Goal: Task Accomplishment & Management: Manage account settings

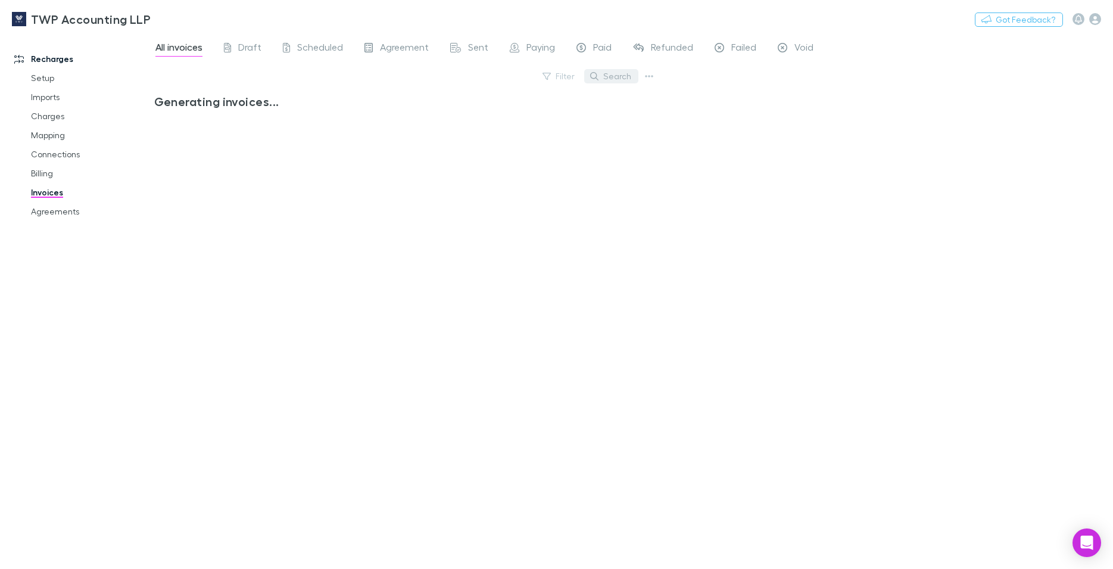
click at [600, 75] on button "Search" at bounding box center [611, 76] width 54 height 14
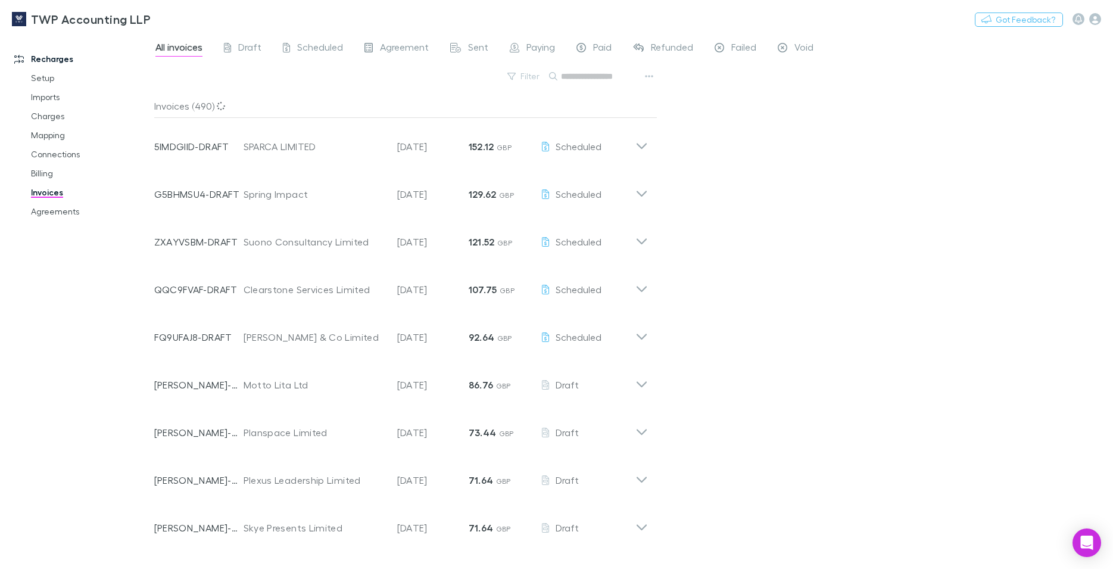
click at [611, 79] on input "text" at bounding box center [591, 76] width 60 height 17
click at [36, 168] on link "Billing" at bounding box center [90, 173] width 143 height 19
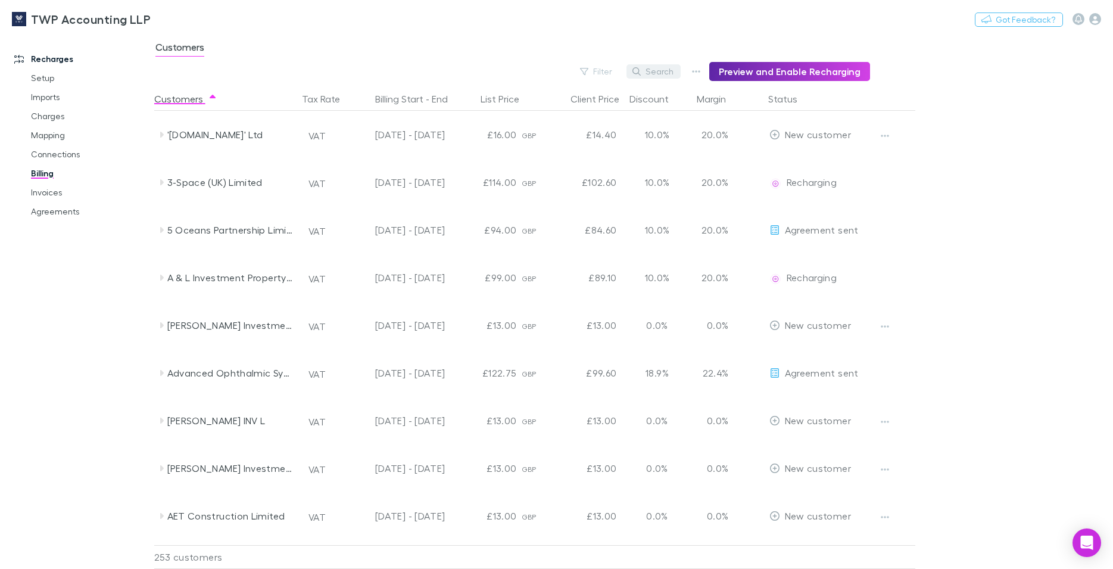
click at [664, 74] on button "Search" at bounding box center [653, 71] width 54 height 14
type input "******"
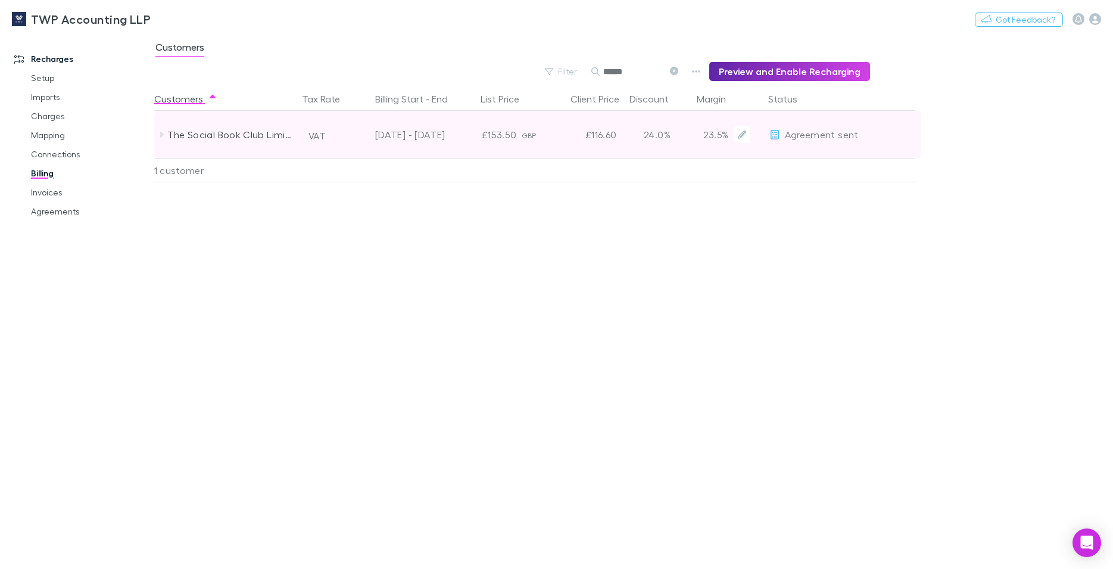
click at [354, 132] on div "[DATE] - [DATE]" at bounding box center [397, 135] width 98 height 48
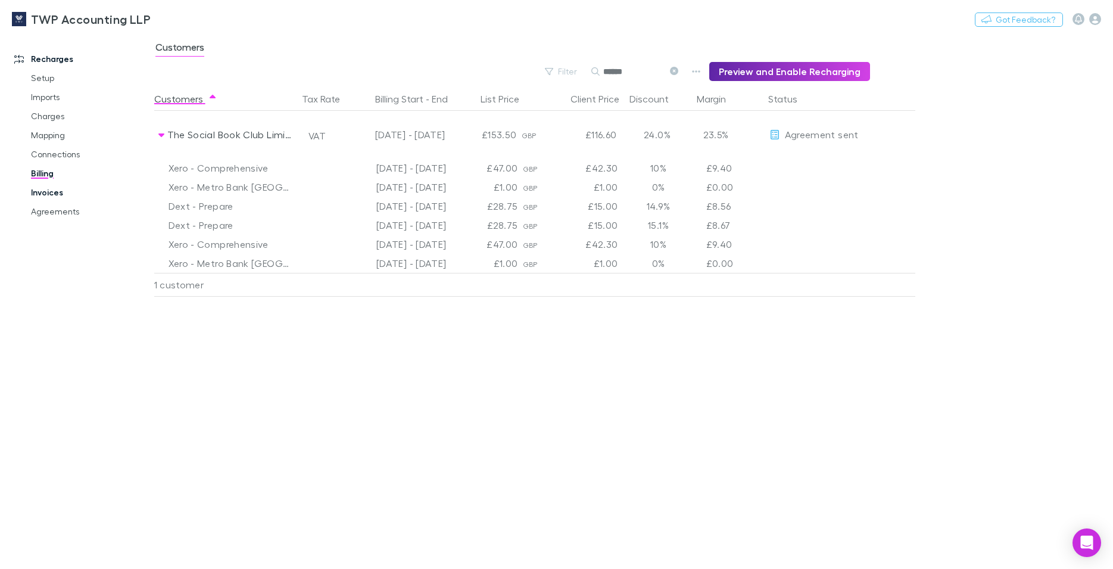
click at [36, 191] on link "Invoices" at bounding box center [90, 192] width 143 height 19
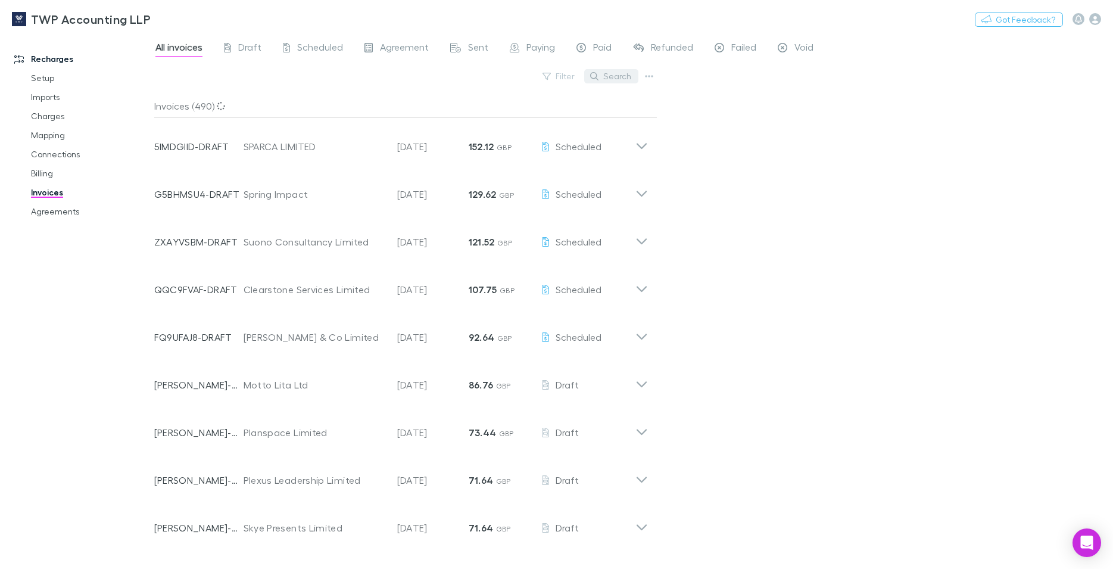
click at [614, 77] on button "Search" at bounding box center [611, 76] width 54 height 14
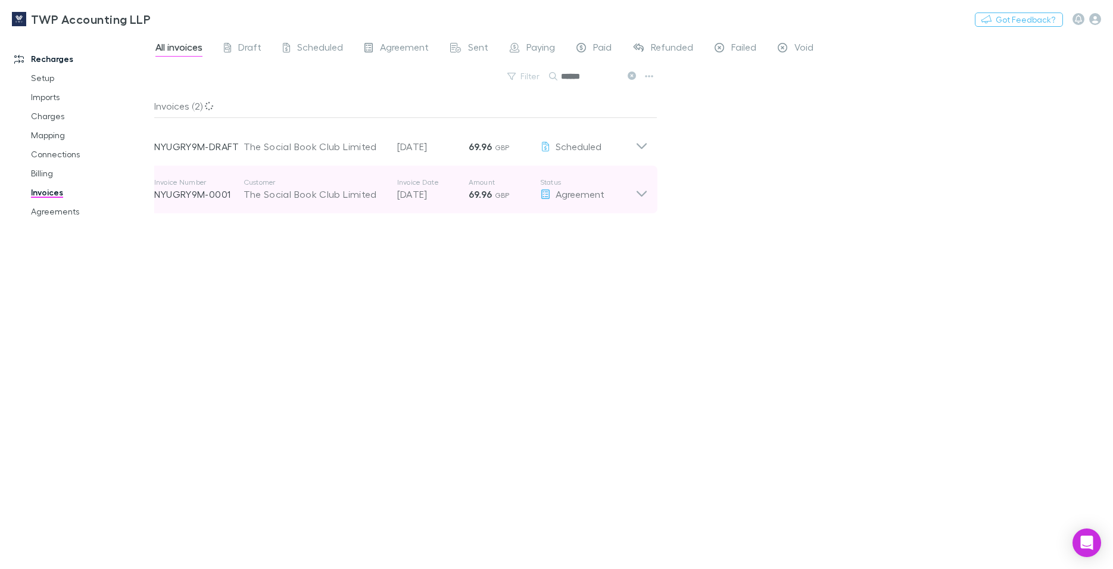
type input "******"
click at [385, 192] on div "The Social Book Club Limited" at bounding box center [314, 194] width 142 height 14
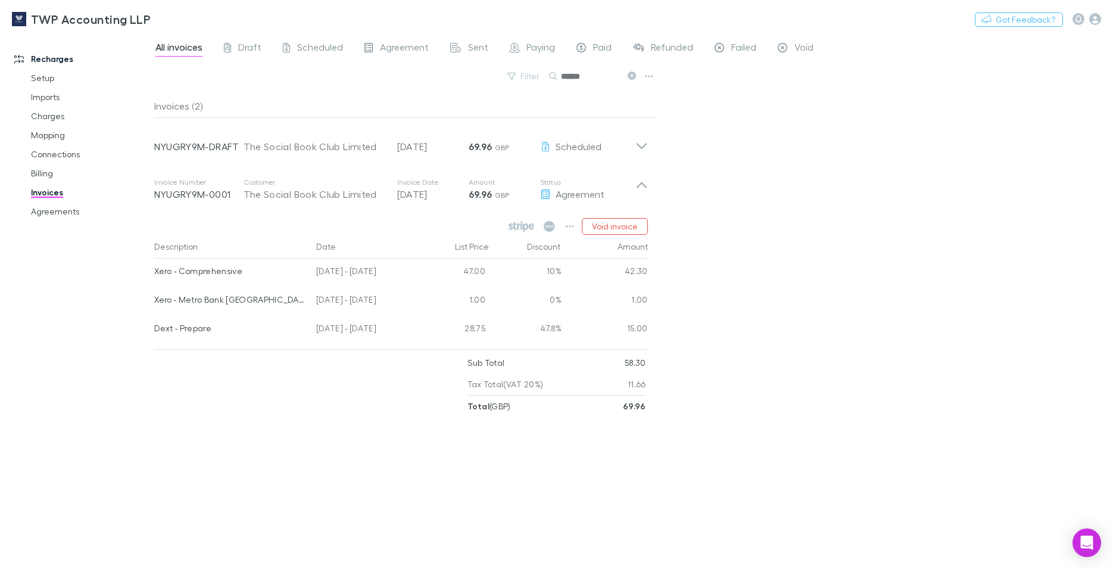
click at [834, 279] on div "All invoices Draft Scheduled Agreement Sent Paying Paid Refunded Failed Void Fi…" at bounding box center [633, 300] width 959 height 535
click at [567, 229] on icon "button" at bounding box center [570, 226] width 8 height 10
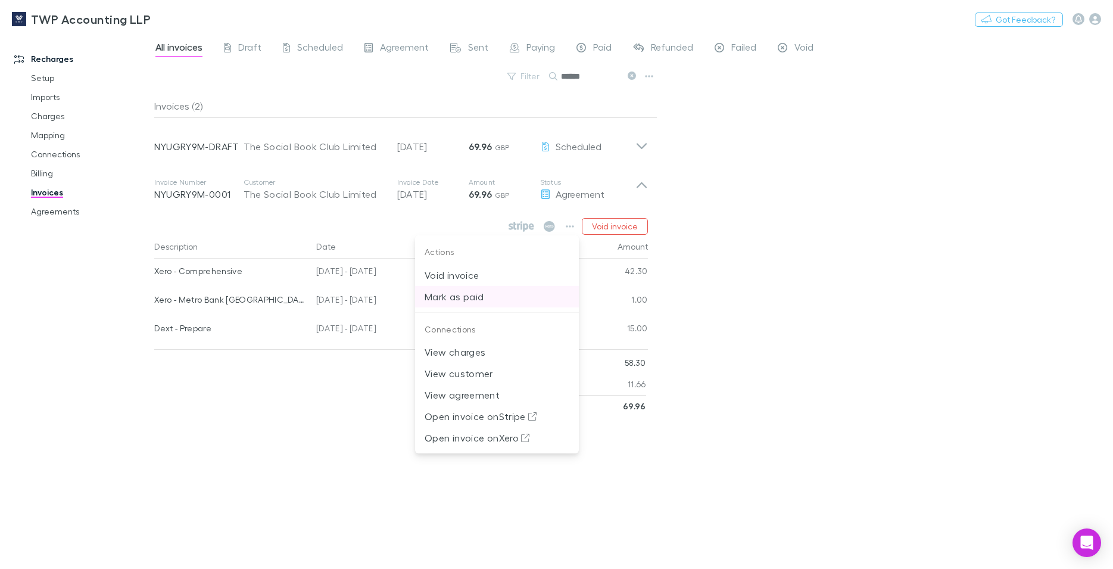
click at [454, 295] on p "Mark as paid" at bounding box center [496, 296] width 145 height 14
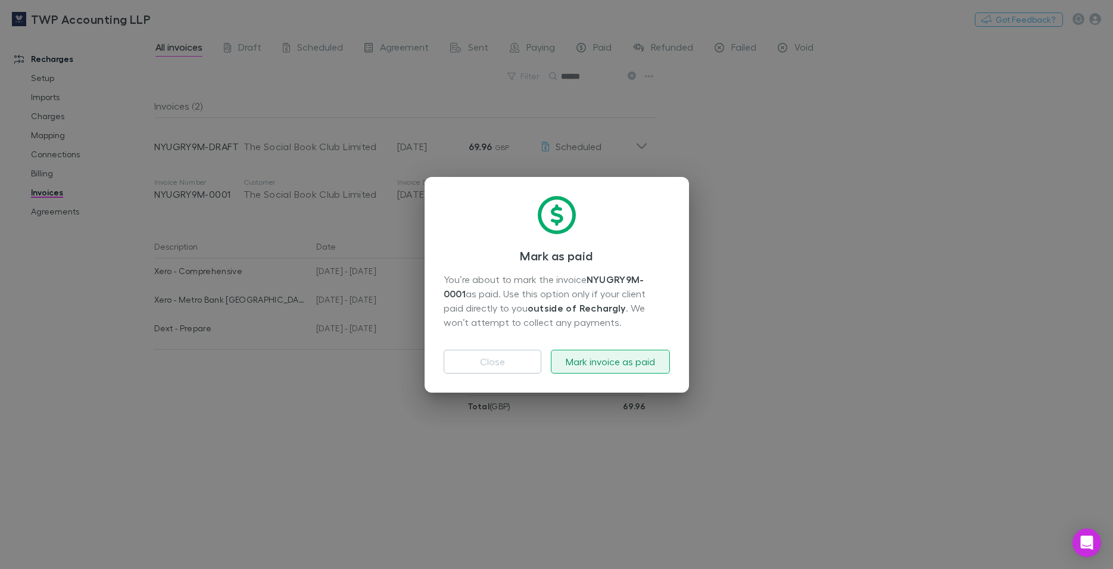
click at [591, 363] on button "Mark invoice as paid" at bounding box center [610, 361] width 119 height 24
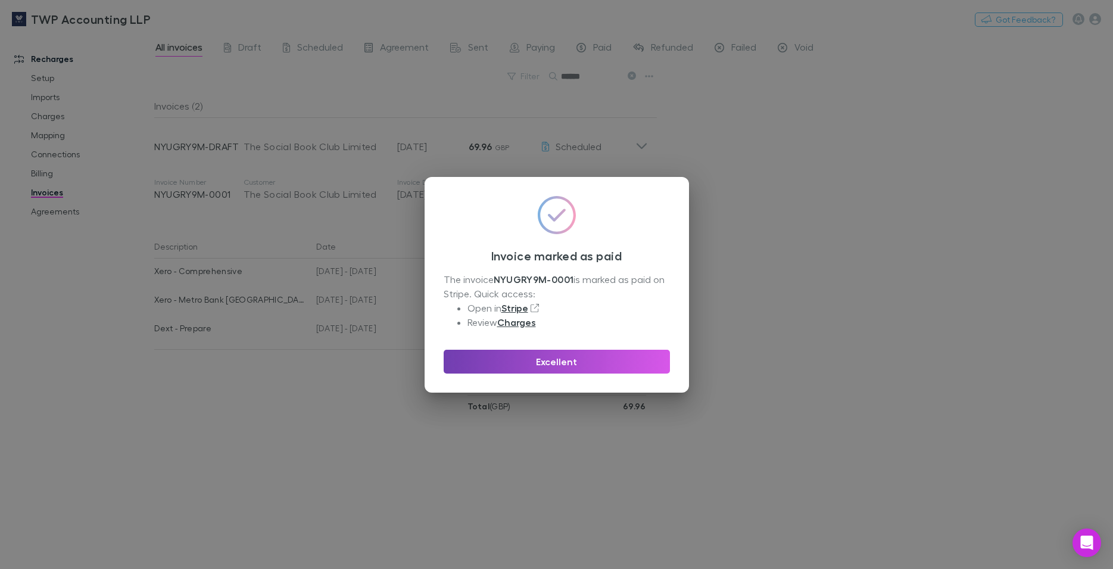
click at [591, 363] on button "Excellent" at bounding box center [557, 361] width 226 height 24
